Goal: Task Accomplishment & Management: Manage account settings

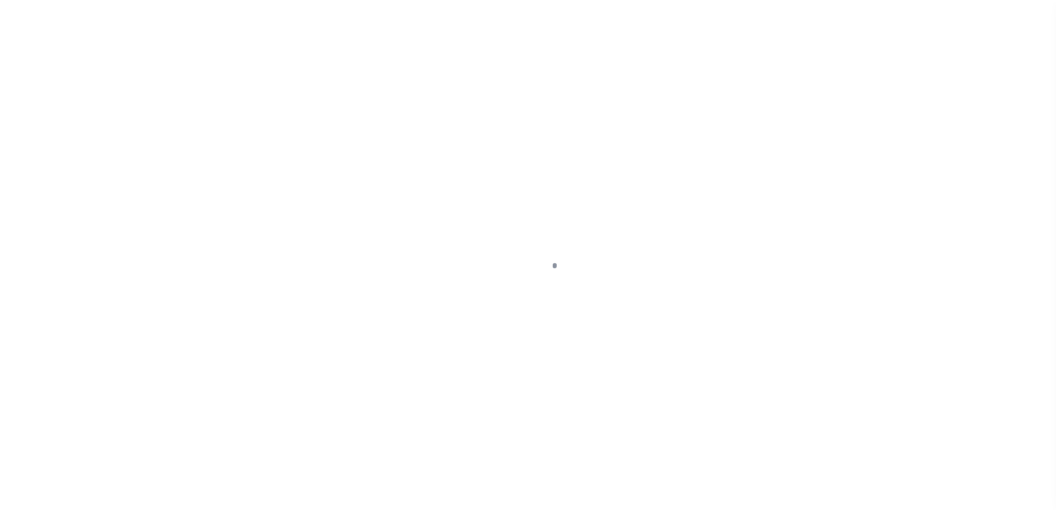
scroll to position [30, 0]
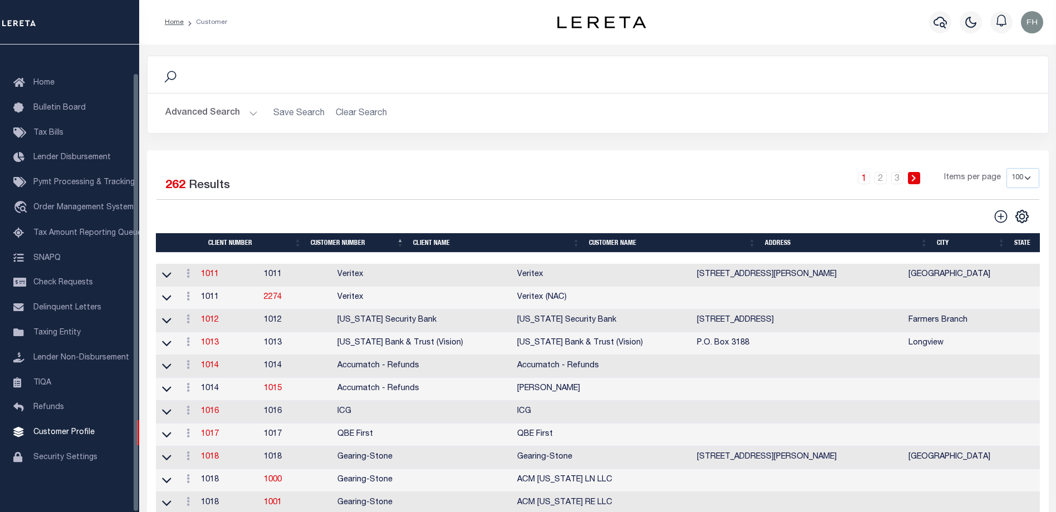
click at [422, 240] on th "Client Name" at bounding box center [497, 242] width 176 height 19
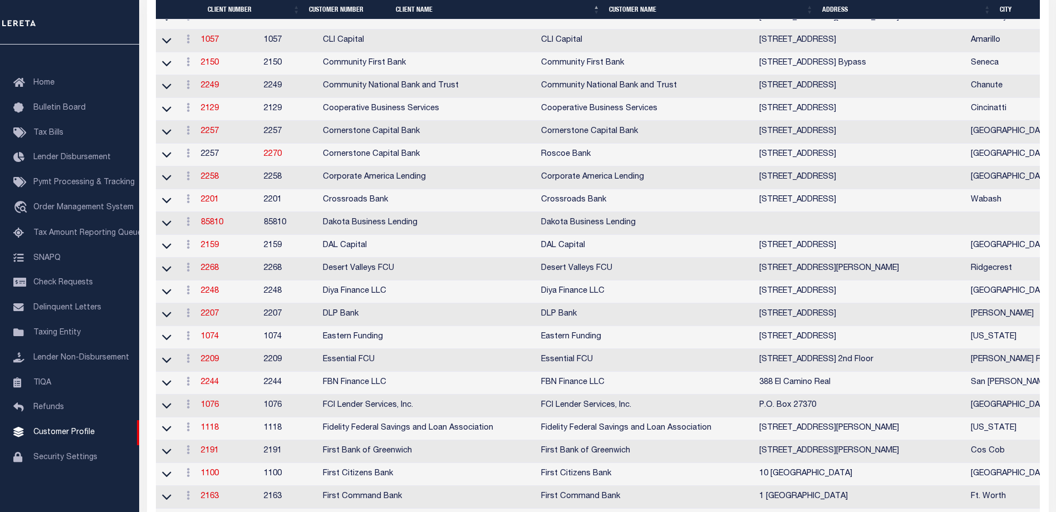
scroll to position [1327, 0]
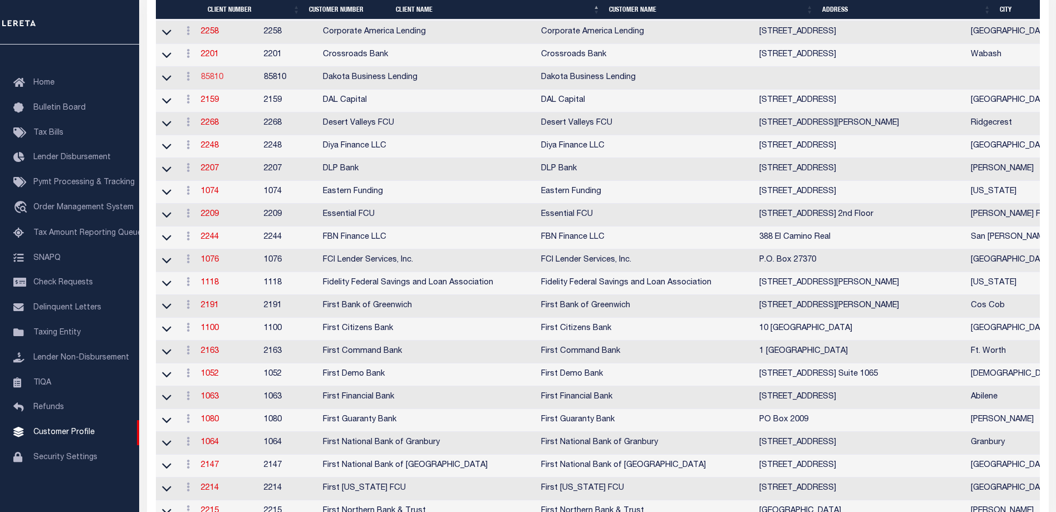
click at [218, 81] on link "85810" at bounding box center [212, 77] width 22 height 8
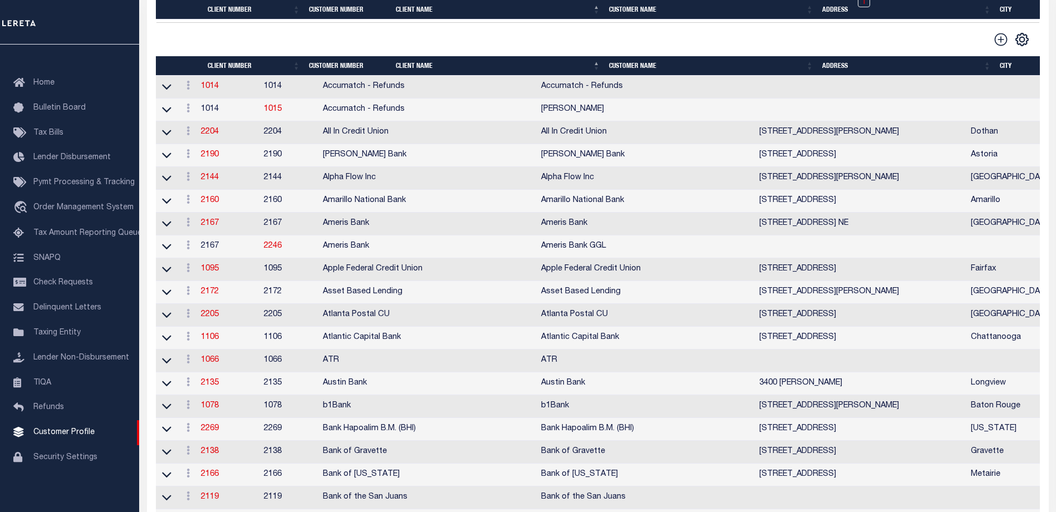
select select
type input "Dakota Business Lending"
type input "85810"
type input "Dakota Business Lending"
type input "Steve"
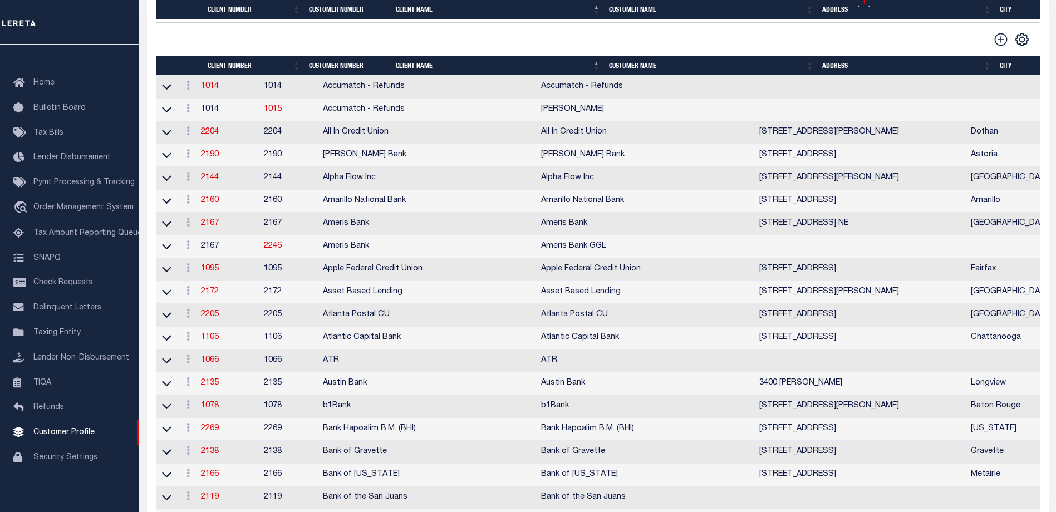
type input "Dusek"
select select "Commercial"
type input "John Stachowsky"
type input "Customer Service"
type input "09/15/2025"
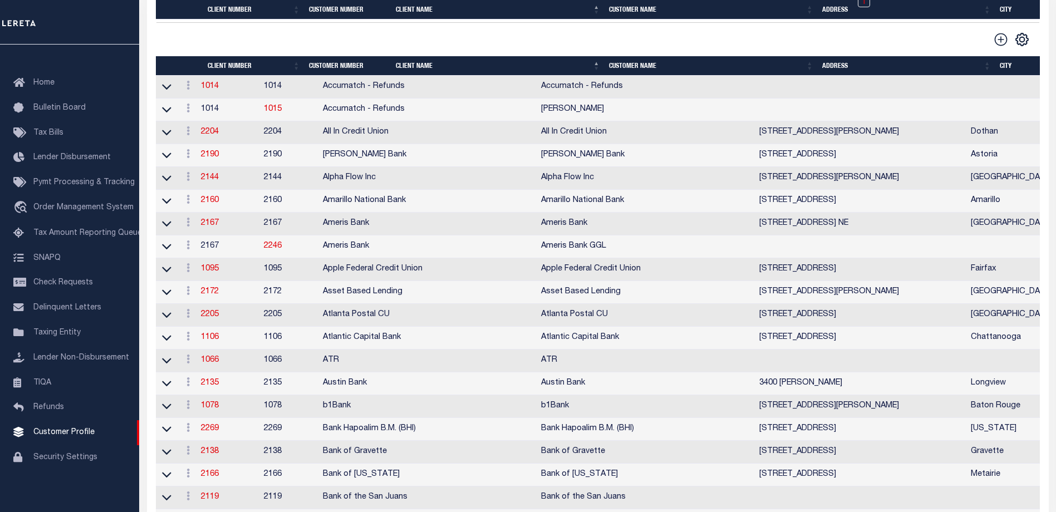
select select "Tier 3"
checkbox input "true"
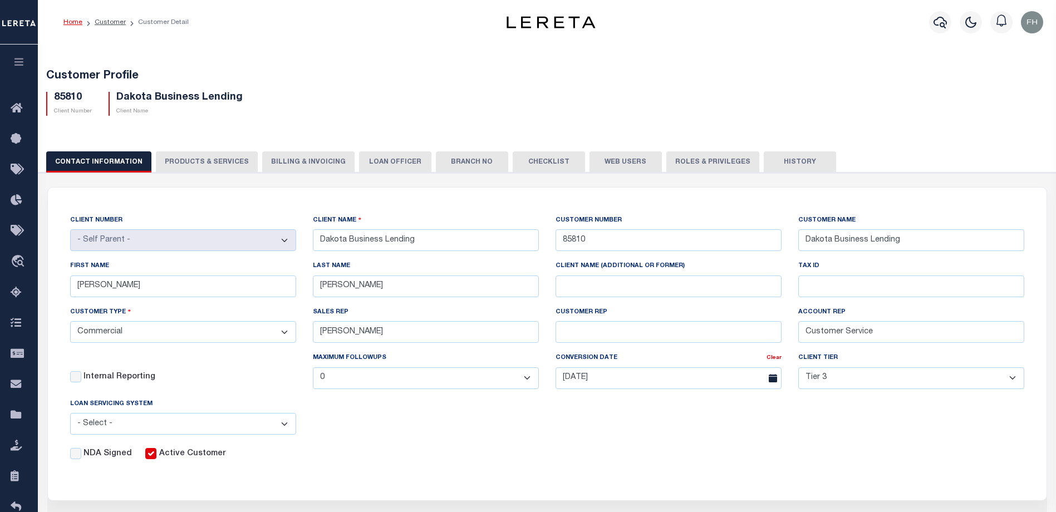
click at [615, 163] on button "Web Users" at bounding box center [625, 161] width 72 height 21
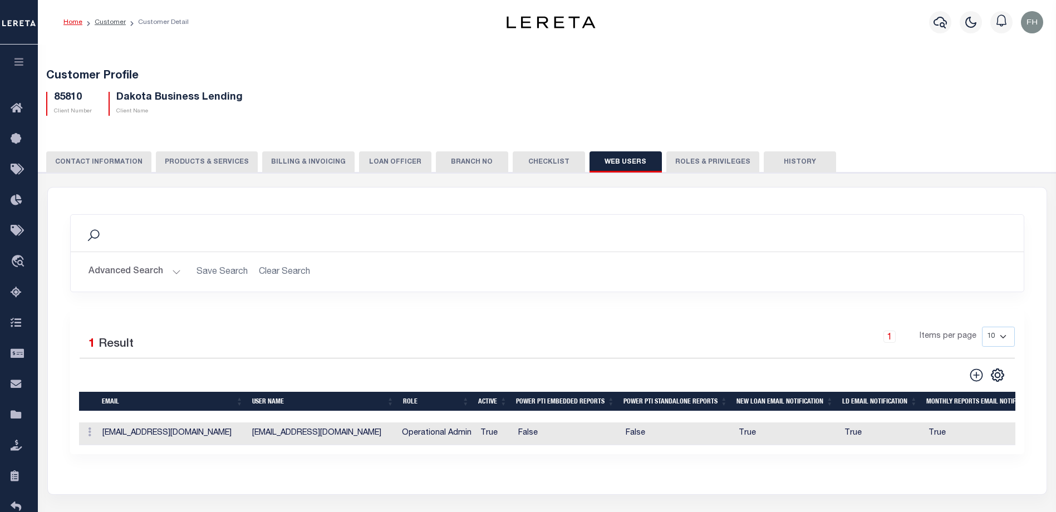
click at [106, 159] on button "CONTACT INFORMATION" at bounding box center [98, 161] width 105 height 21
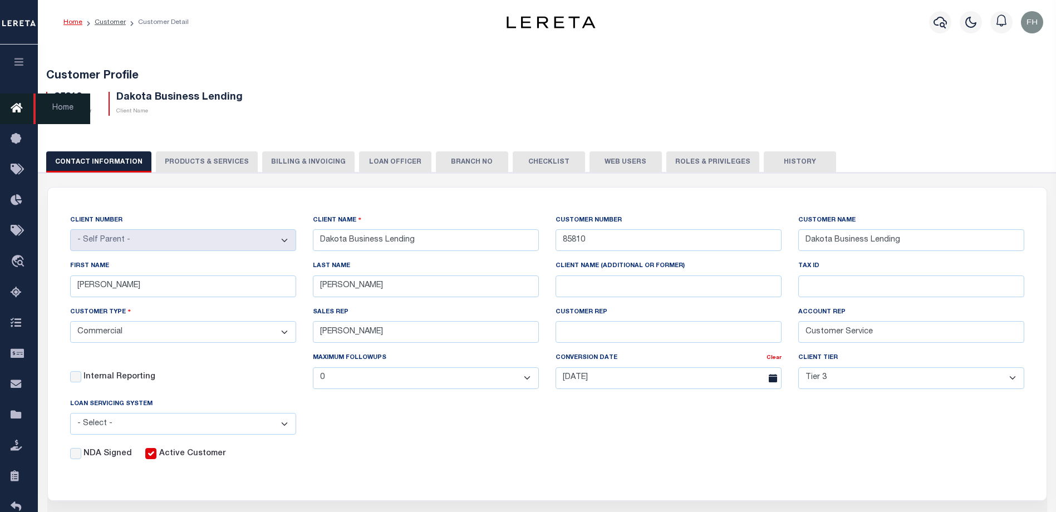
click at [16, 108] on icon at bounding box center [20, 109] width 18 height 14
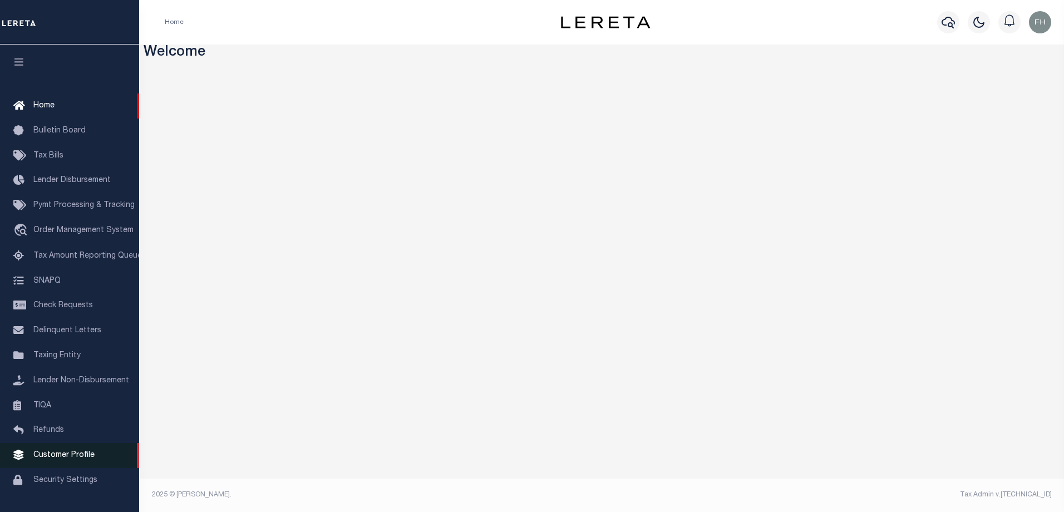
click at [67, 459] on span "Customer Profile" at bounding box center [63, 455] width 61 height 8
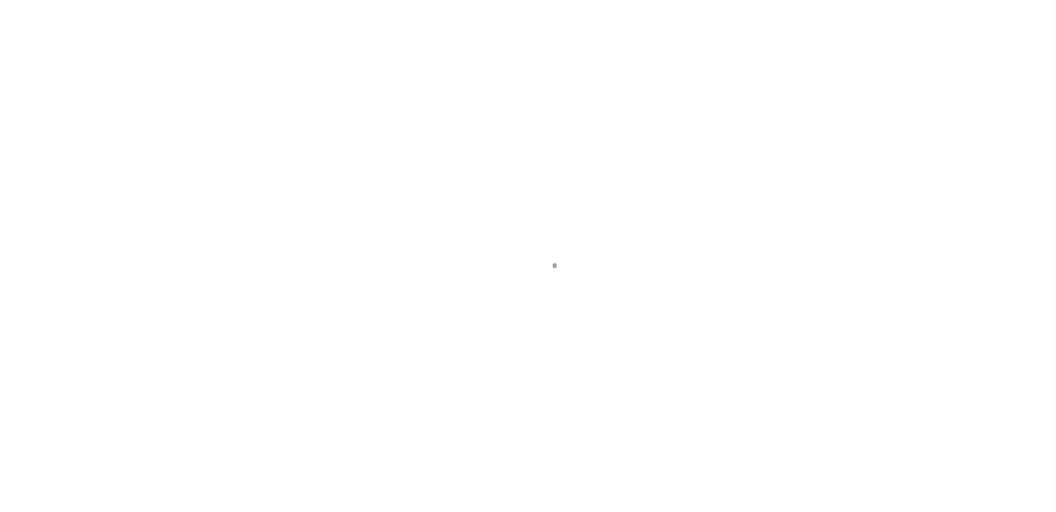
scroll to position [30, 0]
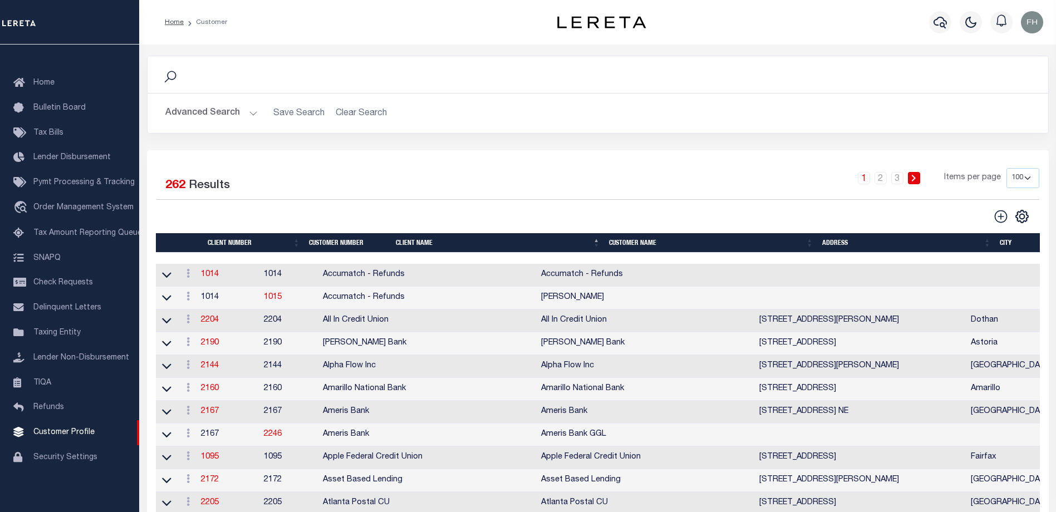
click at [1026, 176] on select "100 200 400" at bounding box center [1022, 178] width 33 height 20
click at [1006, 168] on select "100 200 400" at bounding box center [1022, 178] width 33 height 20
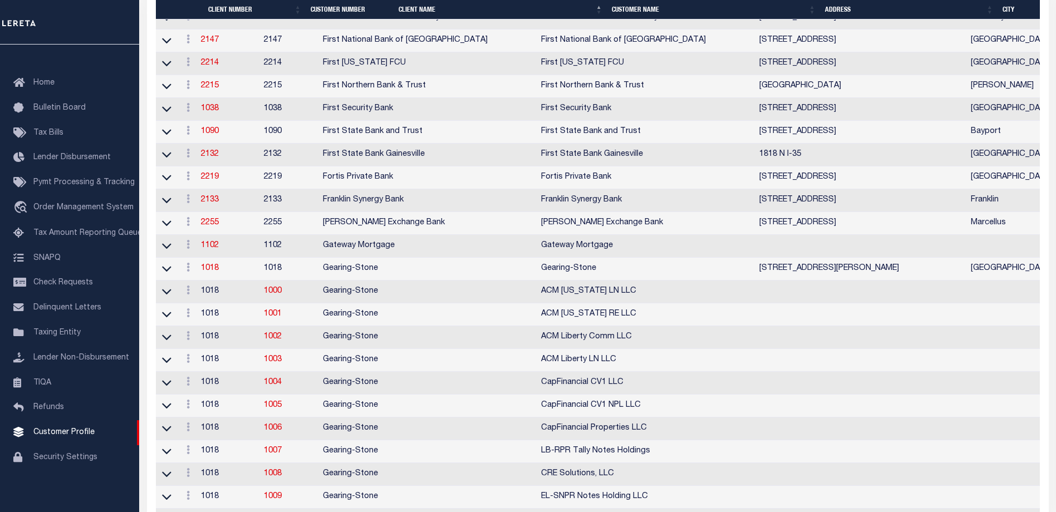
scroll to position [0, 0]
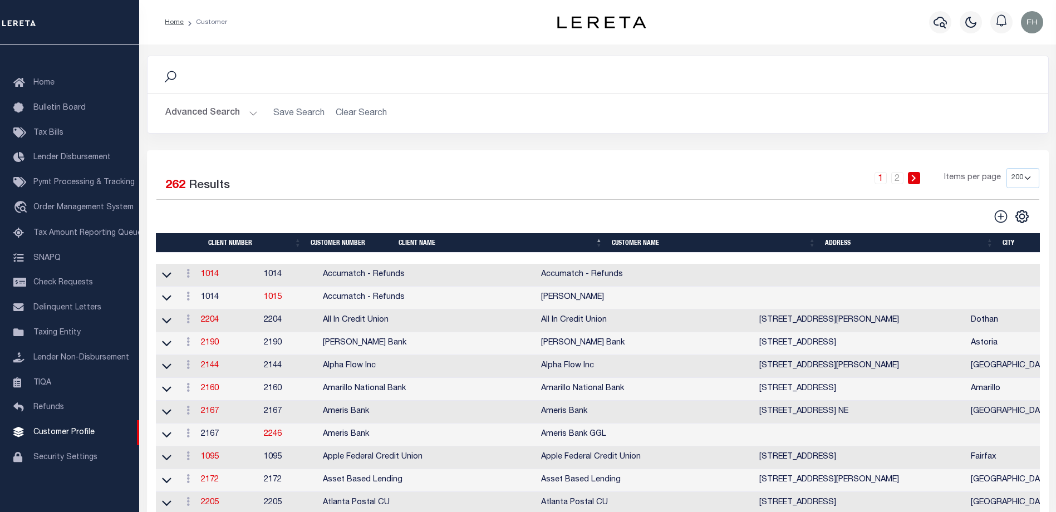
click at [1025, 181] on select "100 200 400" at bounding box center [1022, 178] width 33 height 20
select select "400"
click at [1006, 168] on select "100 200 400" at bounding box center [1022, 178] width 33 height 20
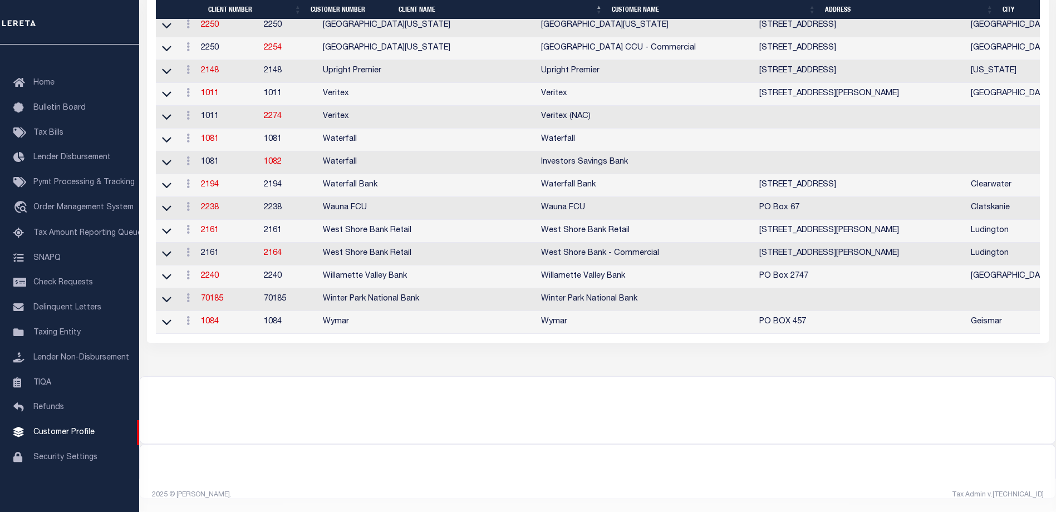
scroll to position [6021, 0]
click at [215, 295] on link "70185" at bounding box center [212, 299] width 22 height 8
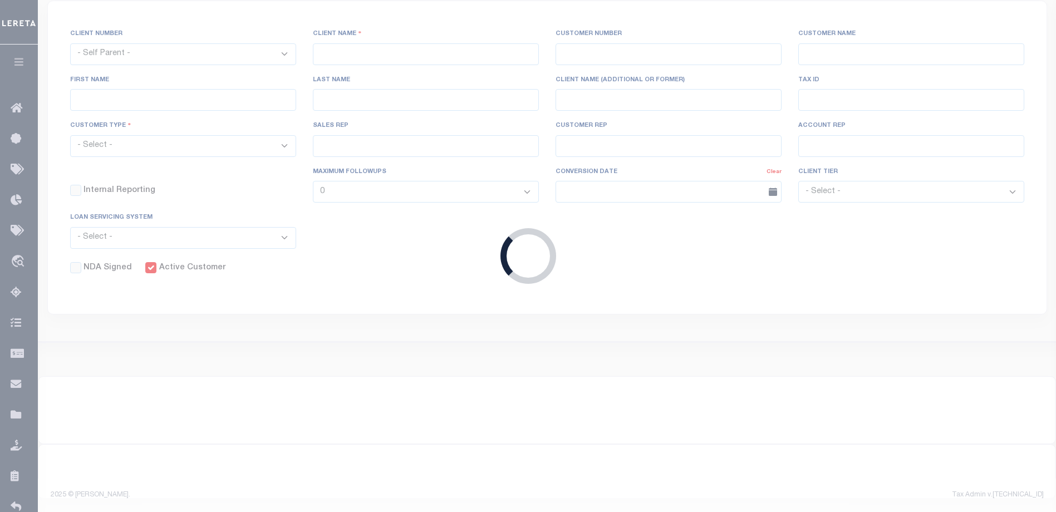
select select
type input "Winter Park National Bank"
type input "70185"
type input "Winter Park National Bank"
type input "Terry"
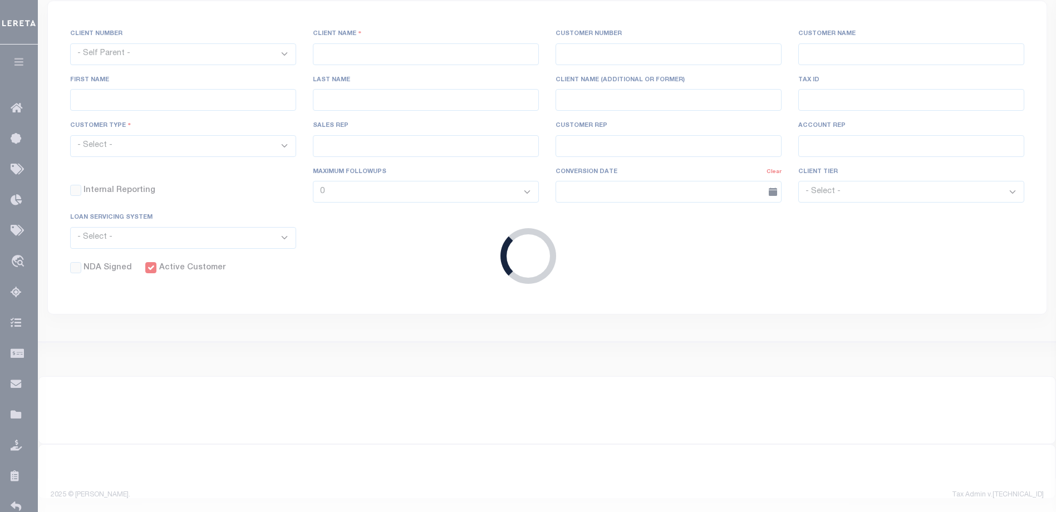
type input "Winn"
select select "Residential"
type input "John Stachowsky"
type input "Customer Service"
type input "09/15/2025"
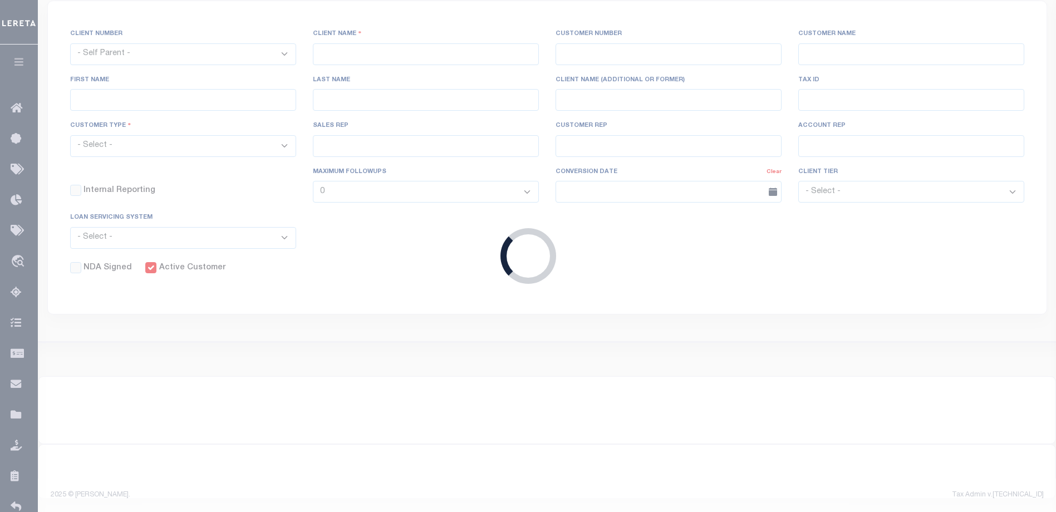
select select "Tier 3"
checkbox input "true"
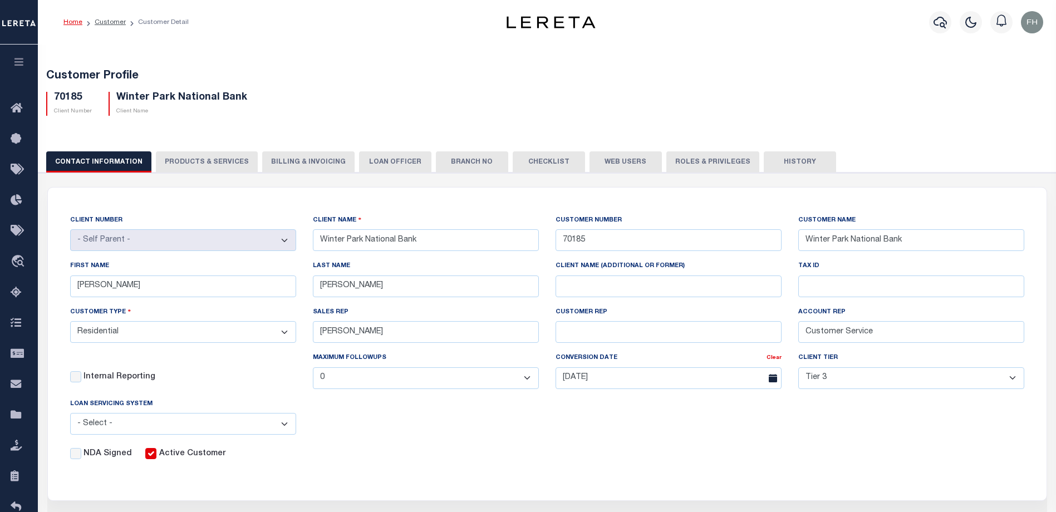
click at [617, 159] on button "Web Users" at bounding box center [625, 161] width 72 height 21
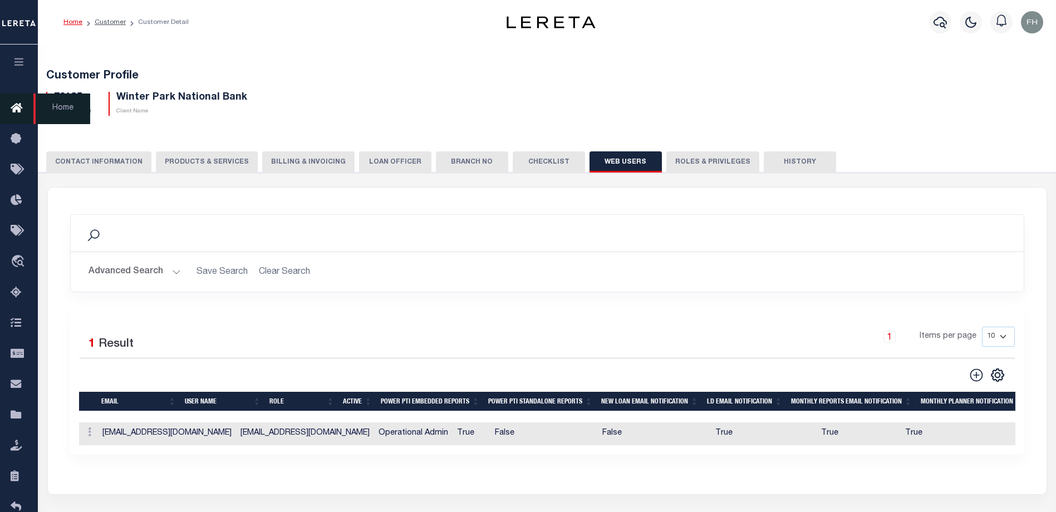
click at [10, 102] on link "Home" at bounding box center [19, 109] width 38 height 31
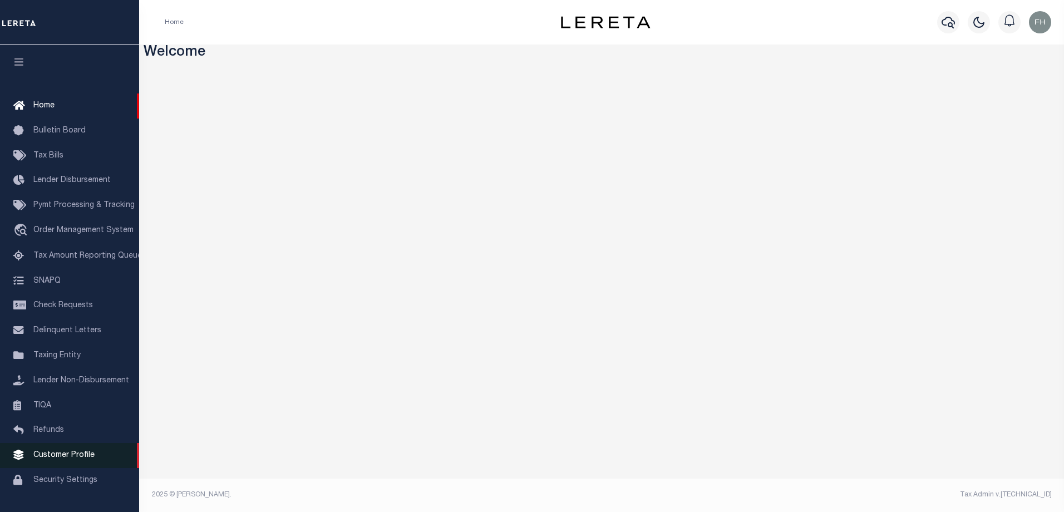
click at [66, 459] on span "Customer Profile" at bounding box center [63, 455] width 61 height 8
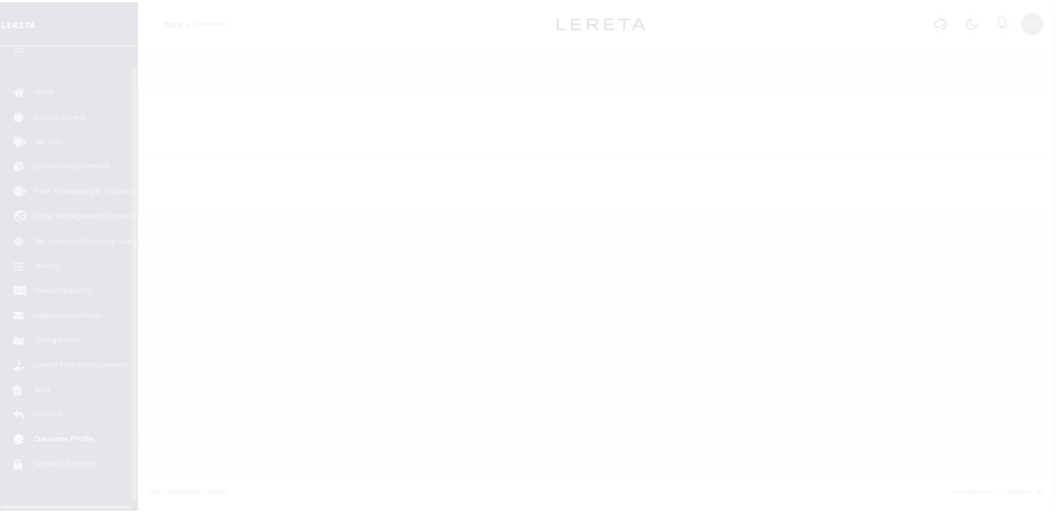
scroll to position [30, 0]
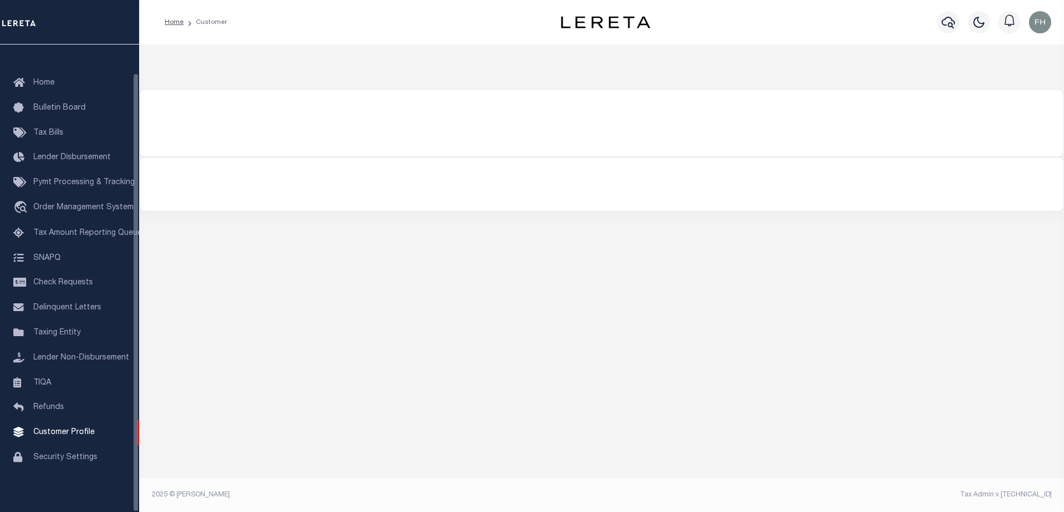
select select "400"
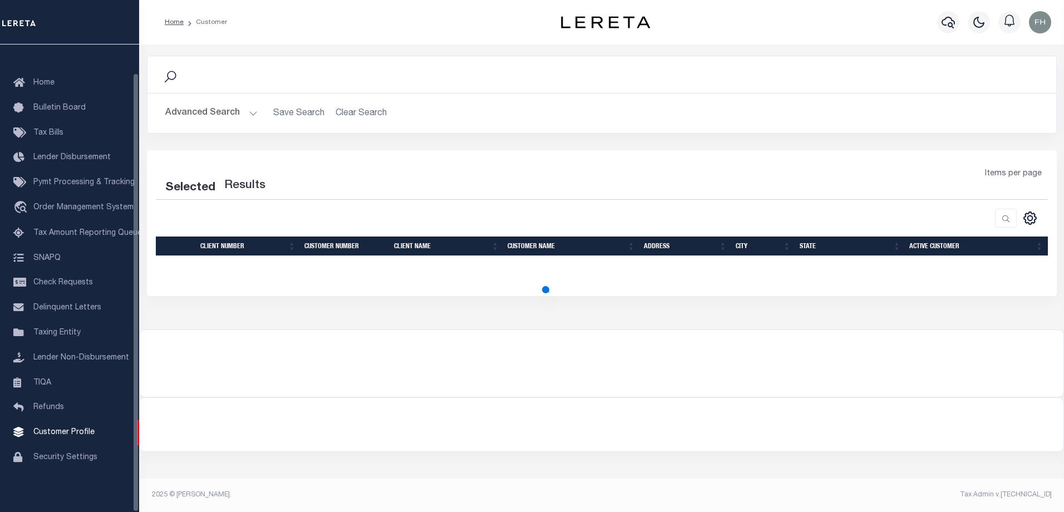
select select "400"
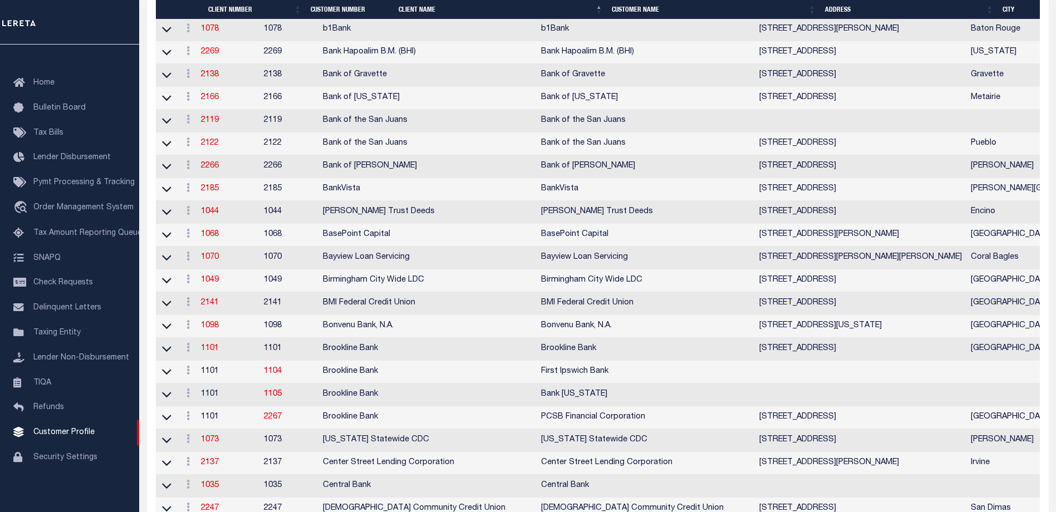
scroll to position [576, 0]
